Goal: Check status: Check status

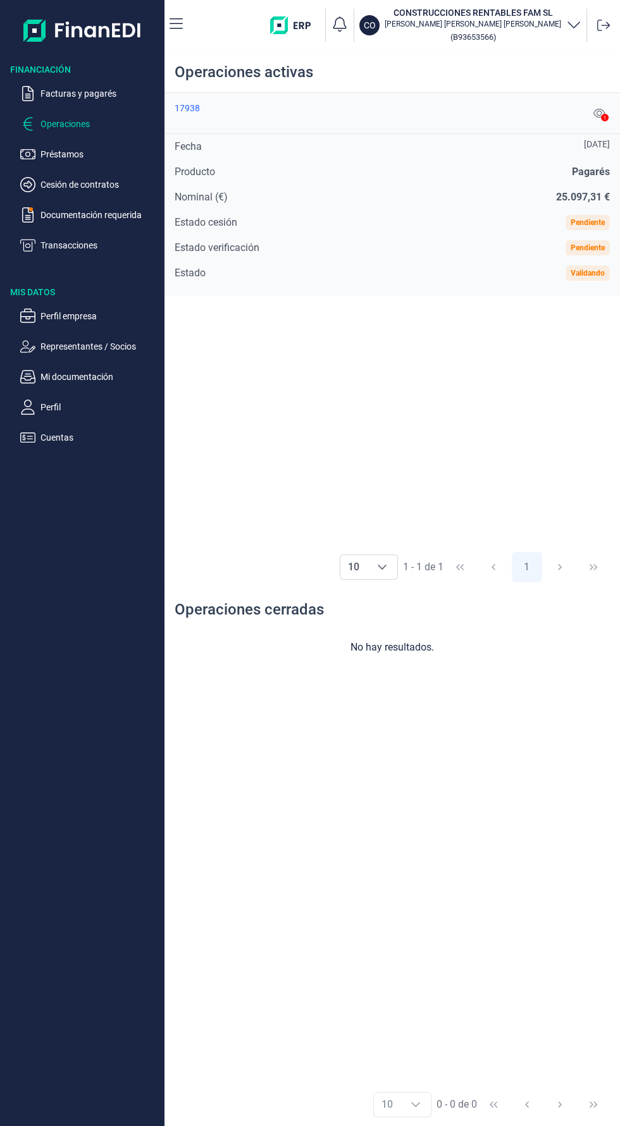
click at [564, 242] on div "Pendiente" at bounding box center [439, 247] width 340 height 15
click at [573, 197] on span "25.097,31 €" at bounding box center [583, 197] width 54 height 12
click at [188, 107] on div "17938" at bounding box center [187, 108] width 25 height 10
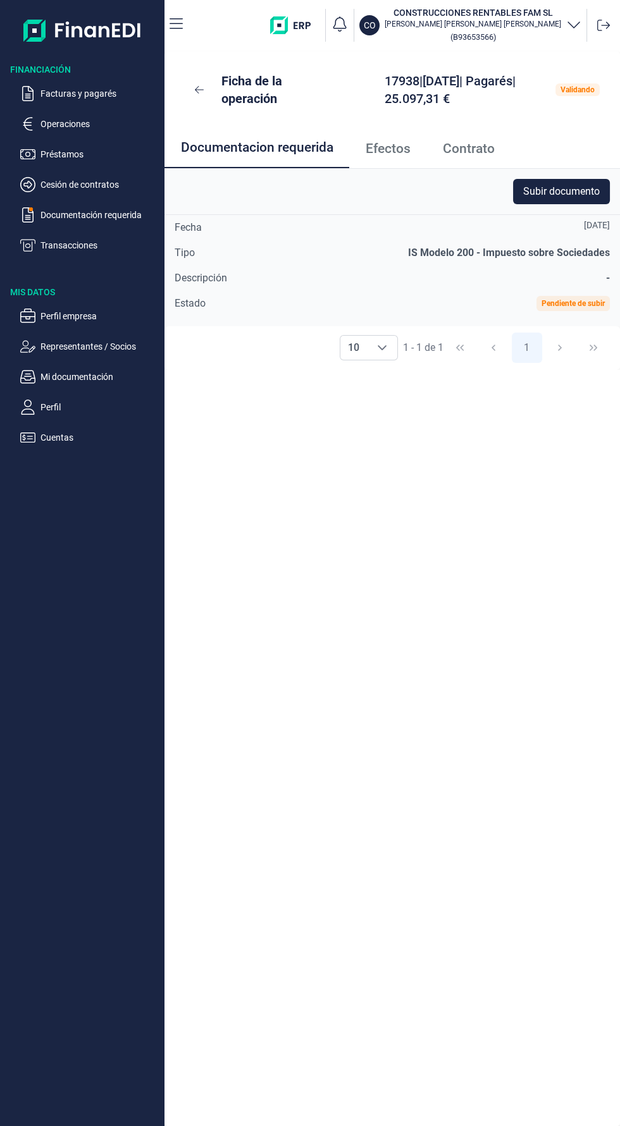
click at [475, 154] on span "Contrato" at bounding box center [469, 148] width 52 height 13
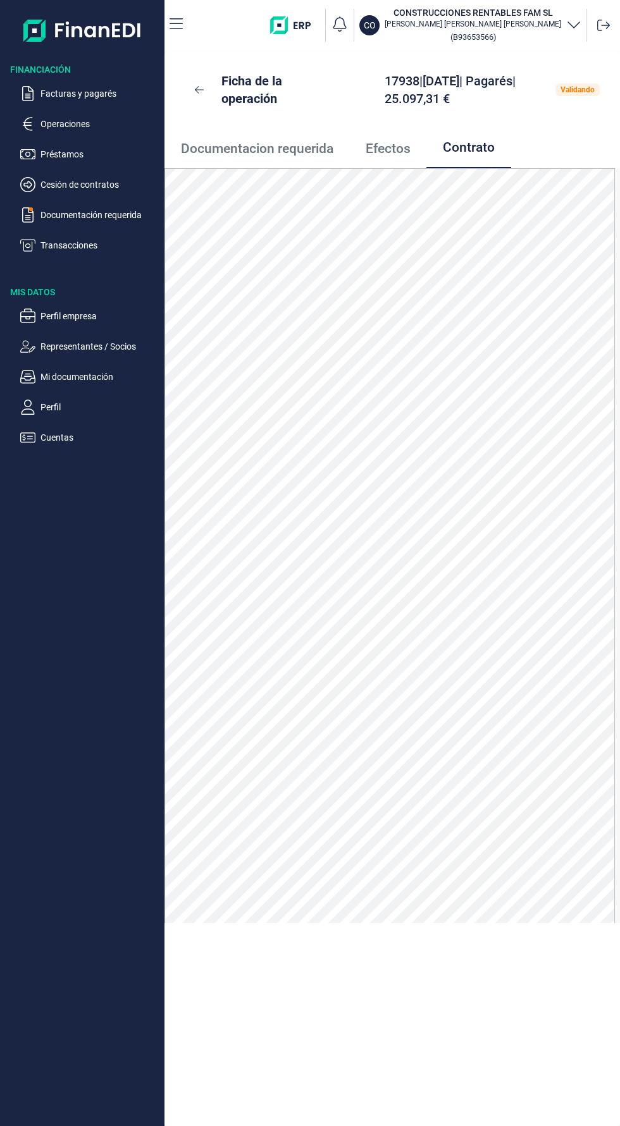
click at [381, 145] on span "Efectos" at bounding box center [387, 148] width 45 height 13
